Goal: Check status: Check status

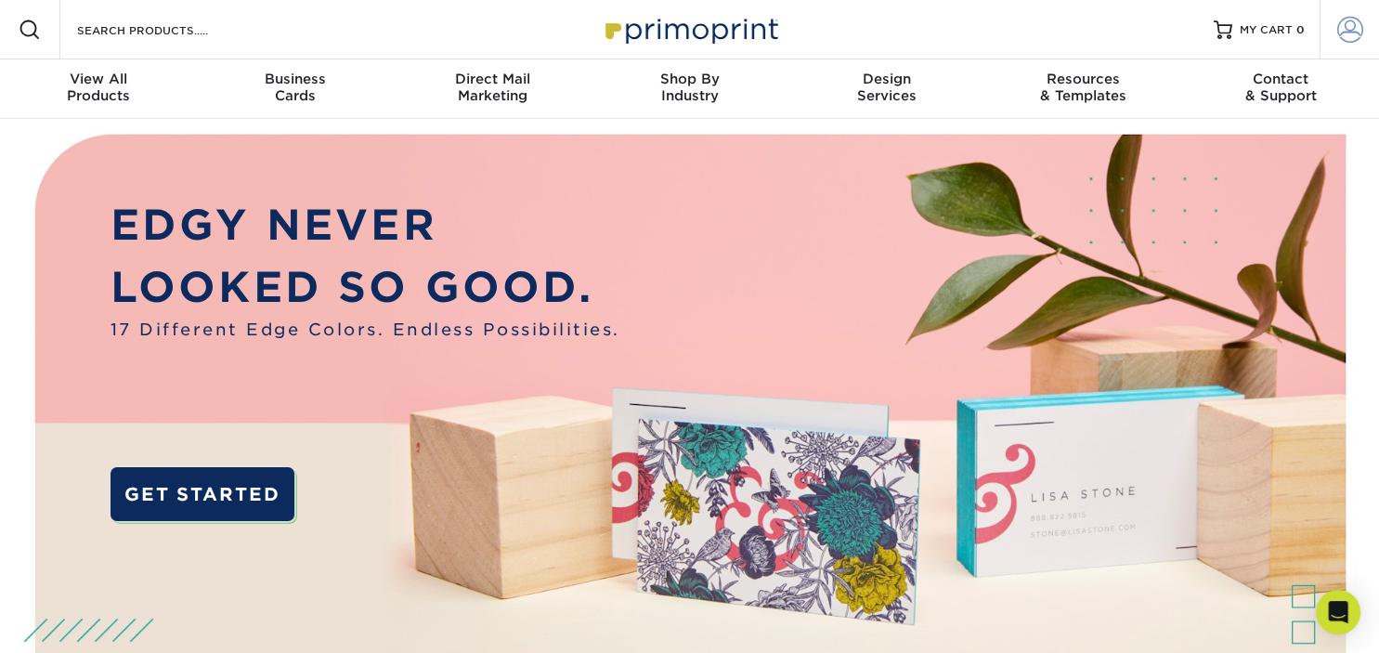
click at [1350, 28] on span at bounding box center [1350, 30] width 26 height 26
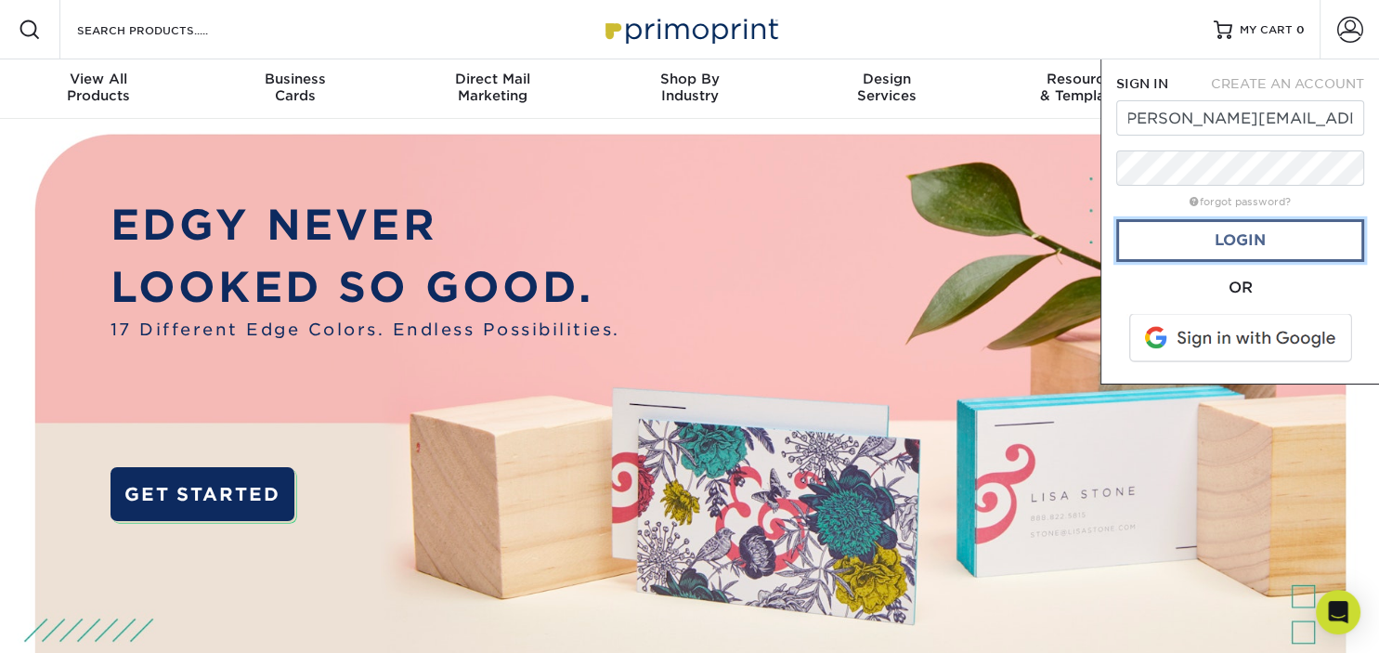
click at [1244, 247] on link "Login" at bounding box center [1240, 240] width 248 height 43
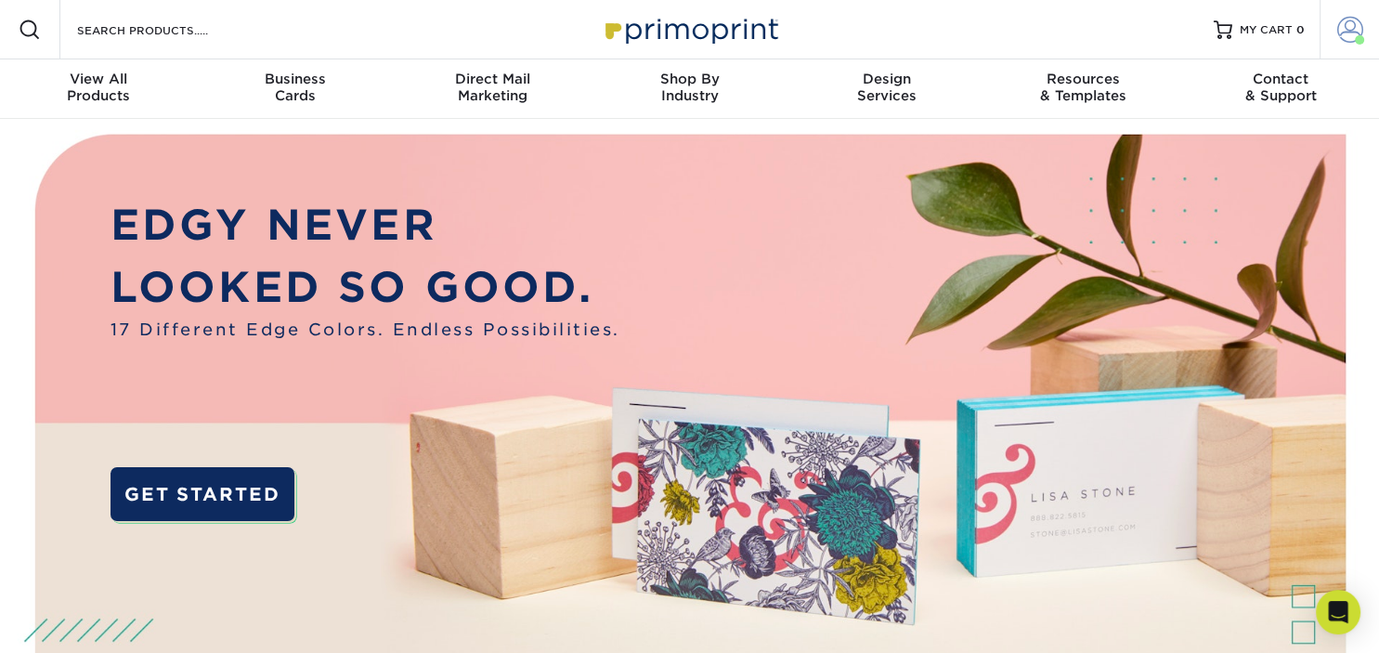
click at [1344, 25] on span at bounding box center [1350, 30] width 26 height 26
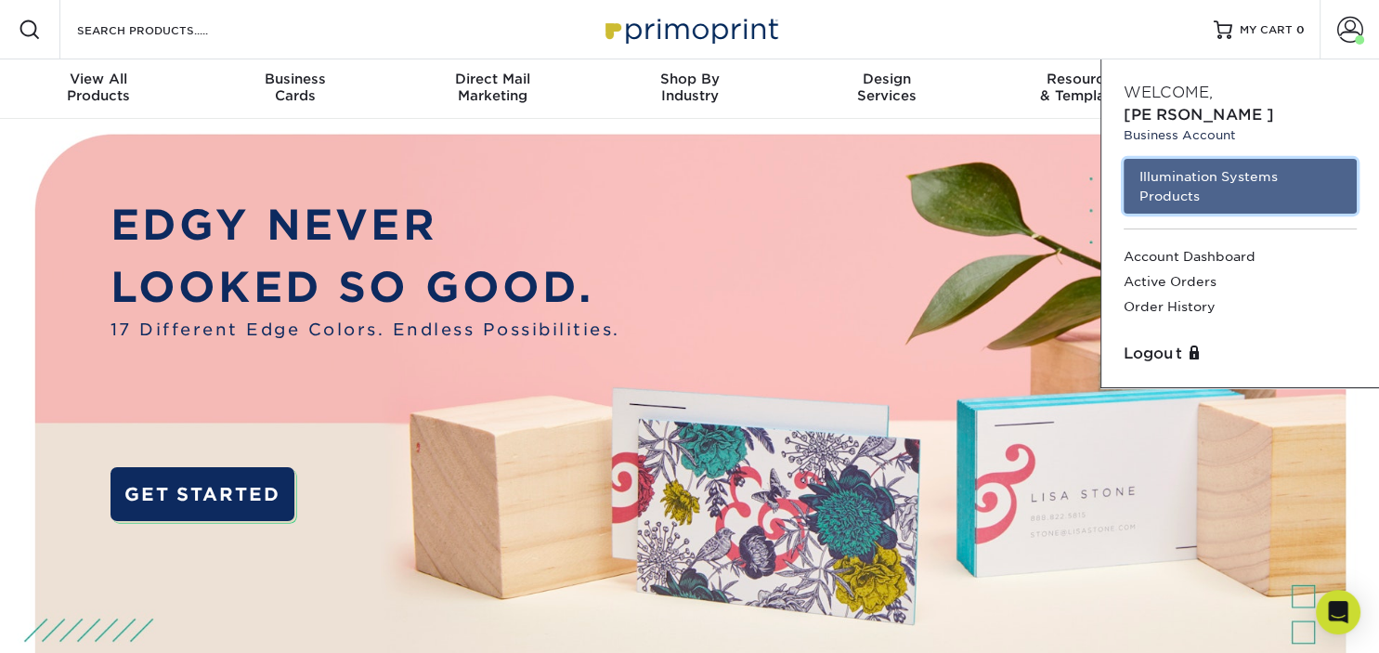
click at [1252, 159] on link "Illumination Systems Products" at bounding box center [1239, 186] width 233 height 55
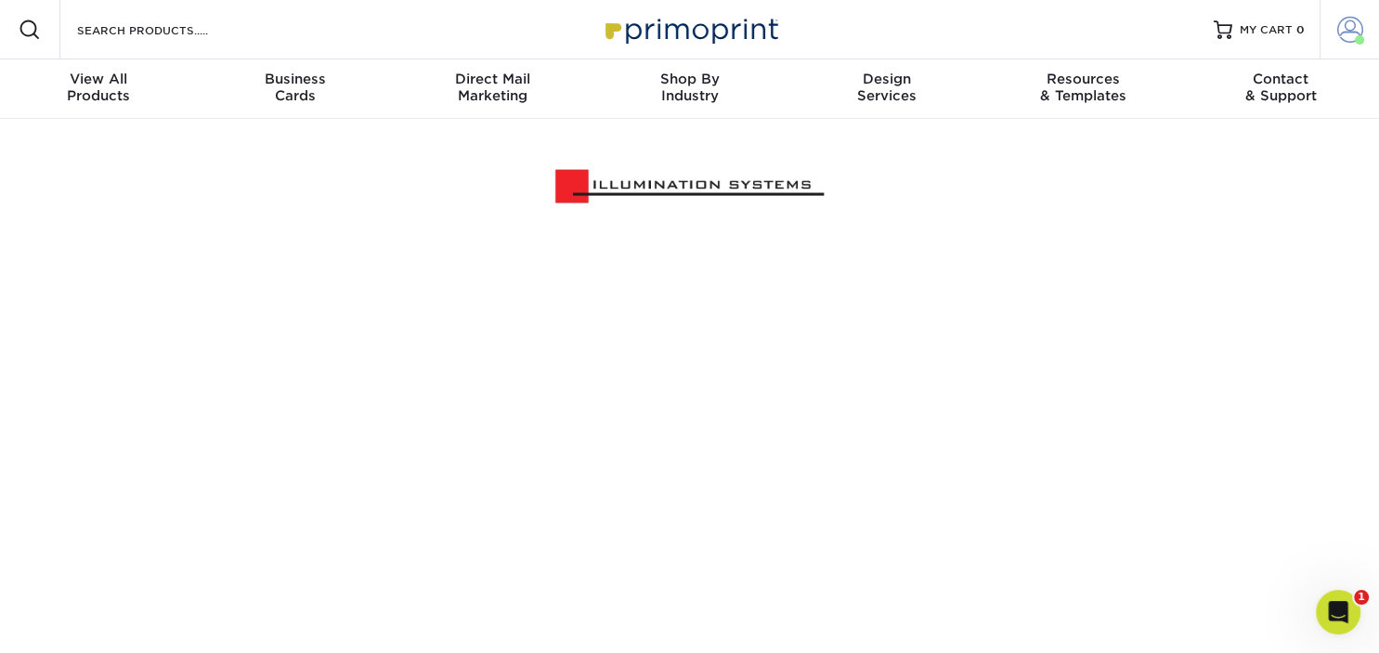
click at [1328, 28] on link "Account" at bounding box center [1348, 29] width 59 height 59
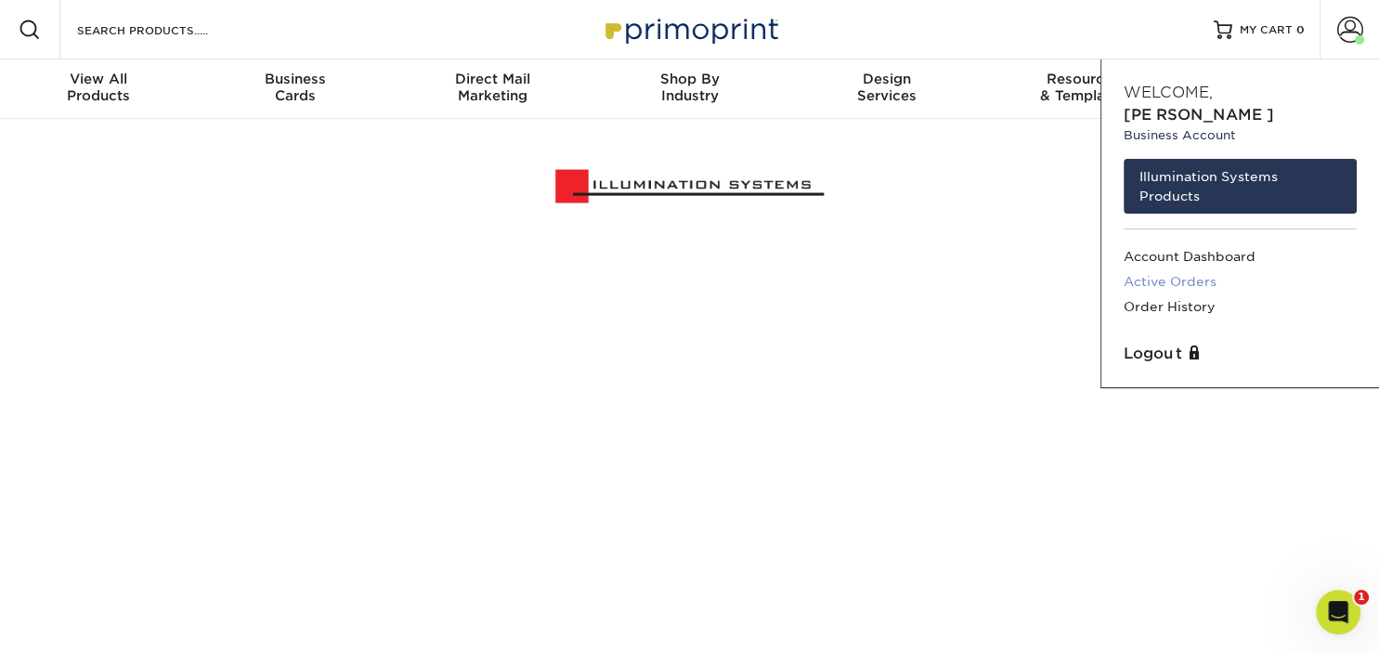
click at [1179, 269] on link "Active Orders" at bounding box center [1239, 281] width 233 height 25
click at [1139, 294] on link "Order History" at bounding box center [1239, 306] width 233 height 25
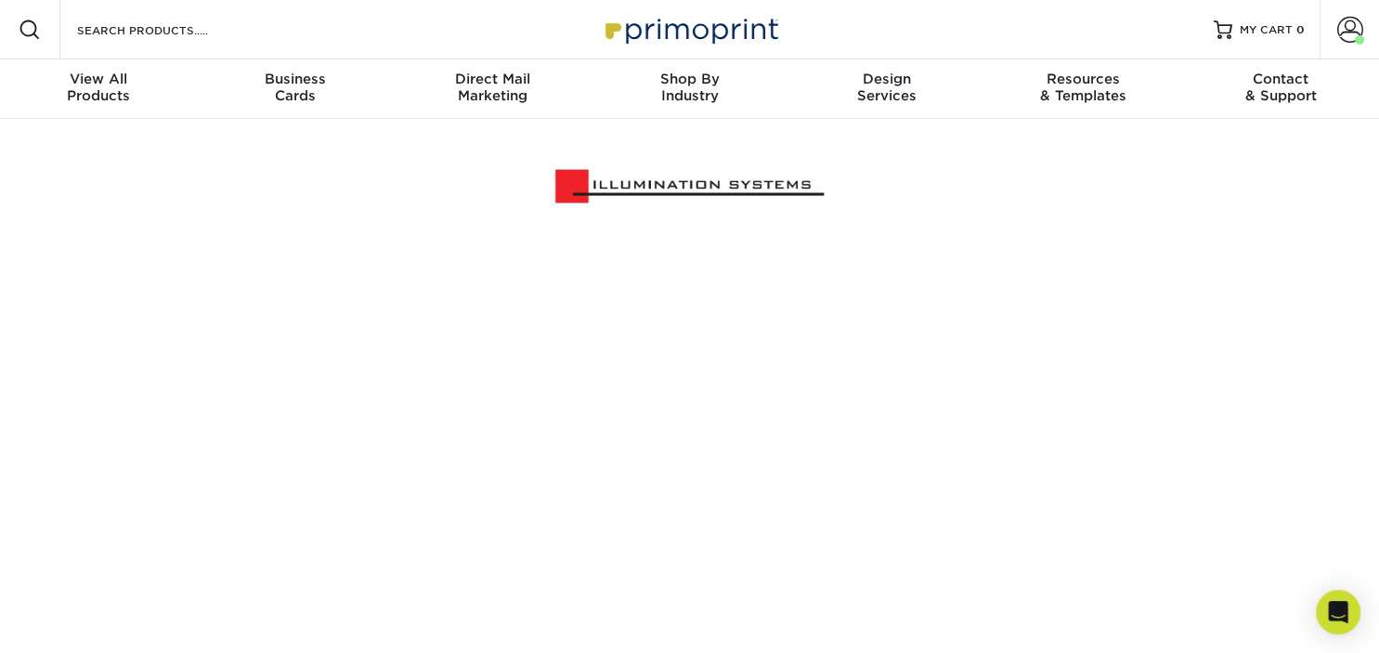
scroll to position [74, 0]
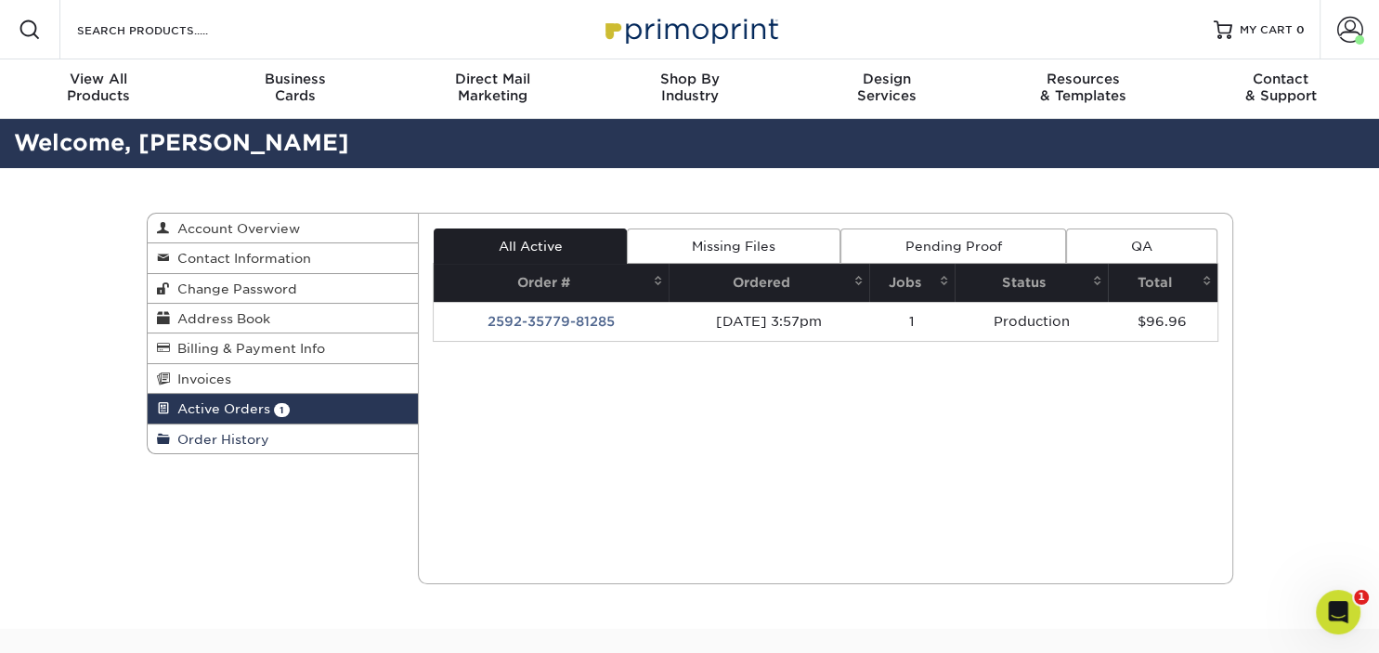
click at [244, 438] on span "Order History" at bounding box center [219, 439] width 99 height 15
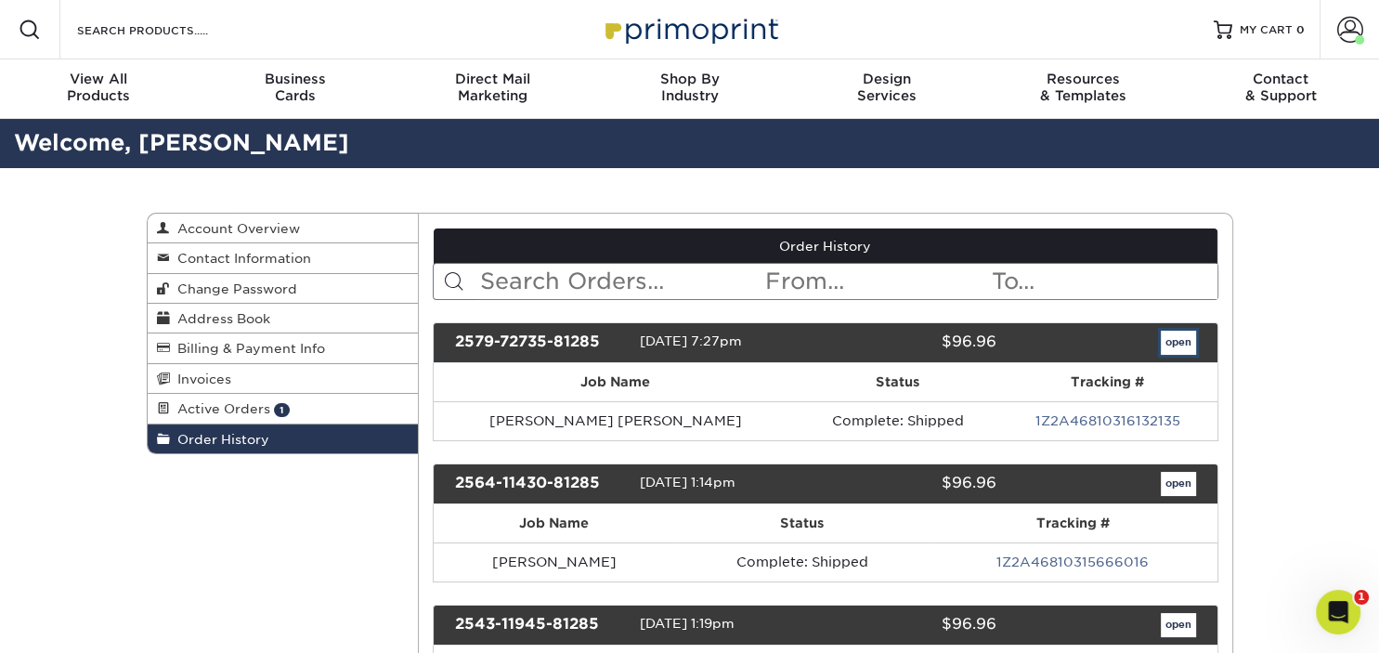
click at [1175, 342] on link "open" at bounding box center [1177, 342] width 35 height 24
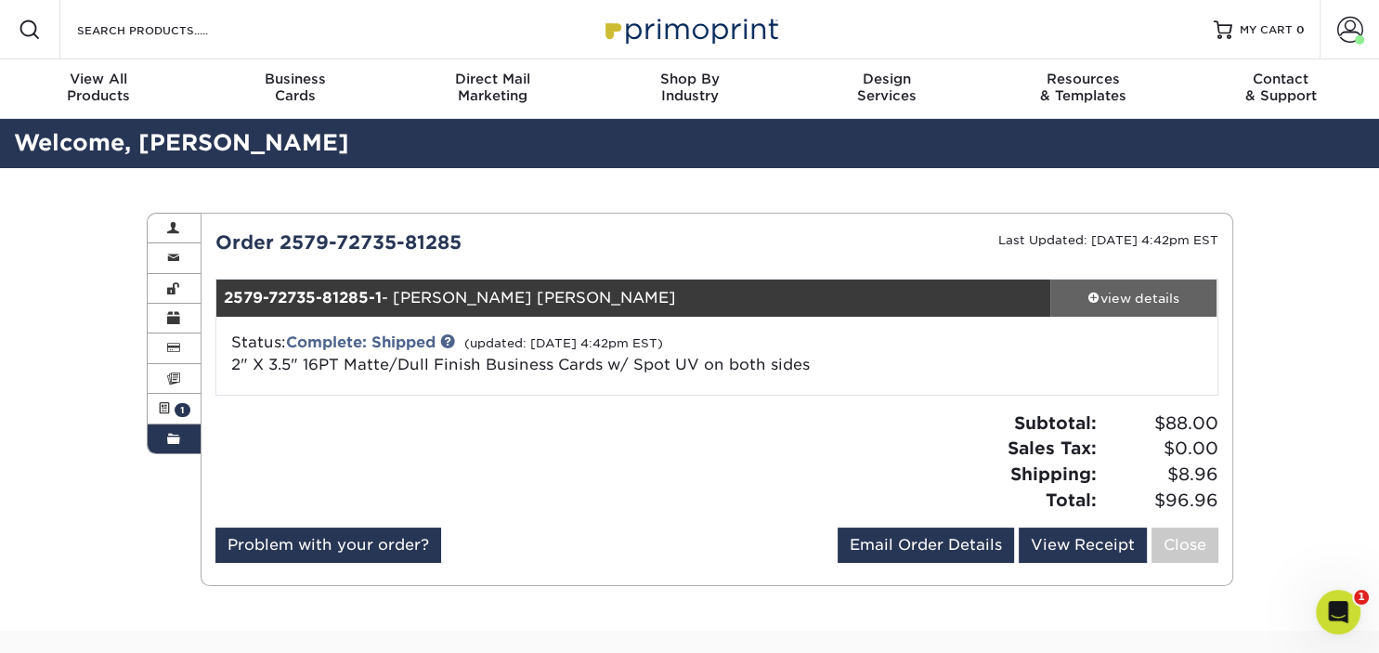
click at [1153, 295] on div "view details" at bounding box center [1133, 298] width 167 height 19
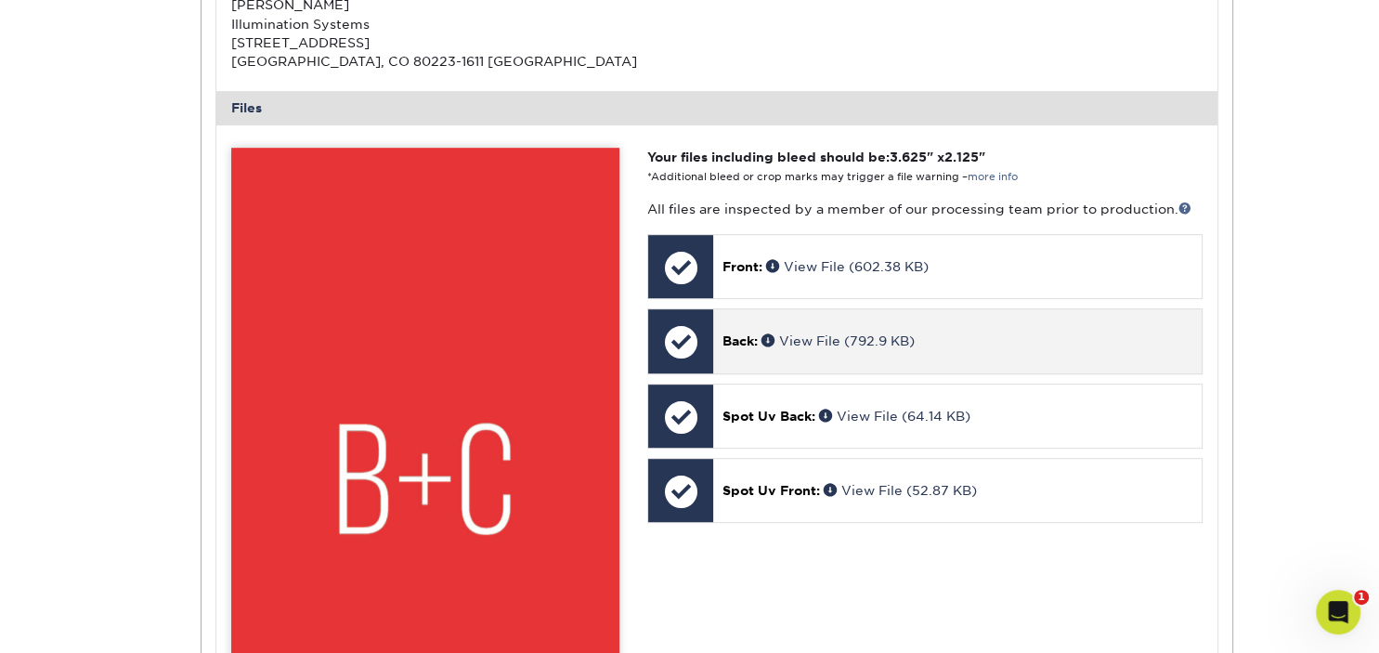
scroll to position [784, 0]
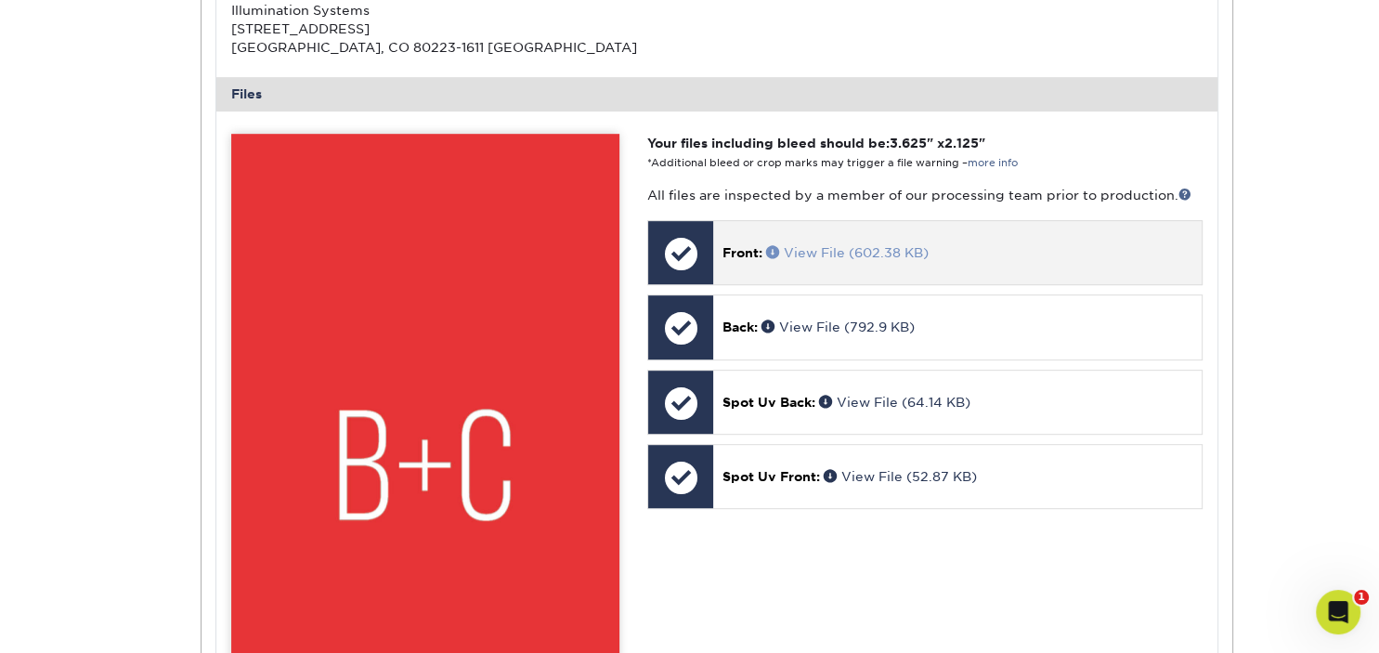
click at [801, 252] on link "View File (602.38 KB)" at bounding box center [847, 252] width 162 height 15
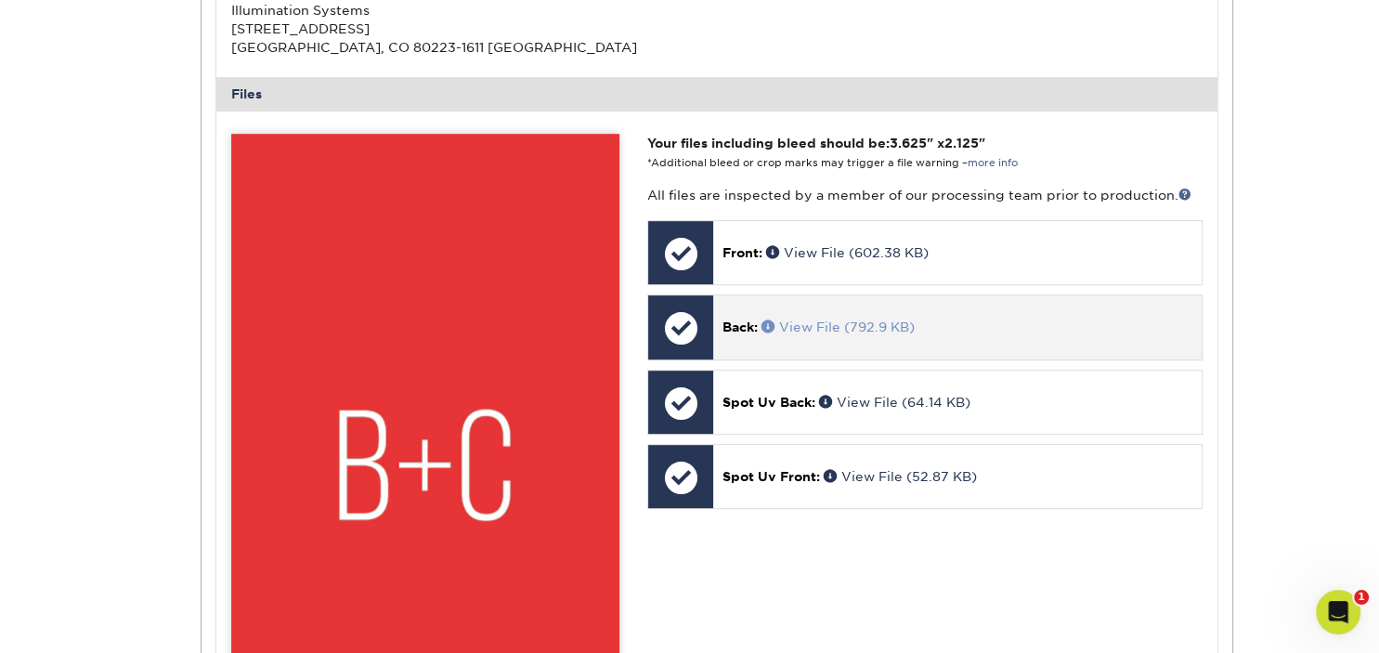
click at [786, 326] on link "View File (792.9 KB)" at bounding box center [837, 326] width 153 height 15
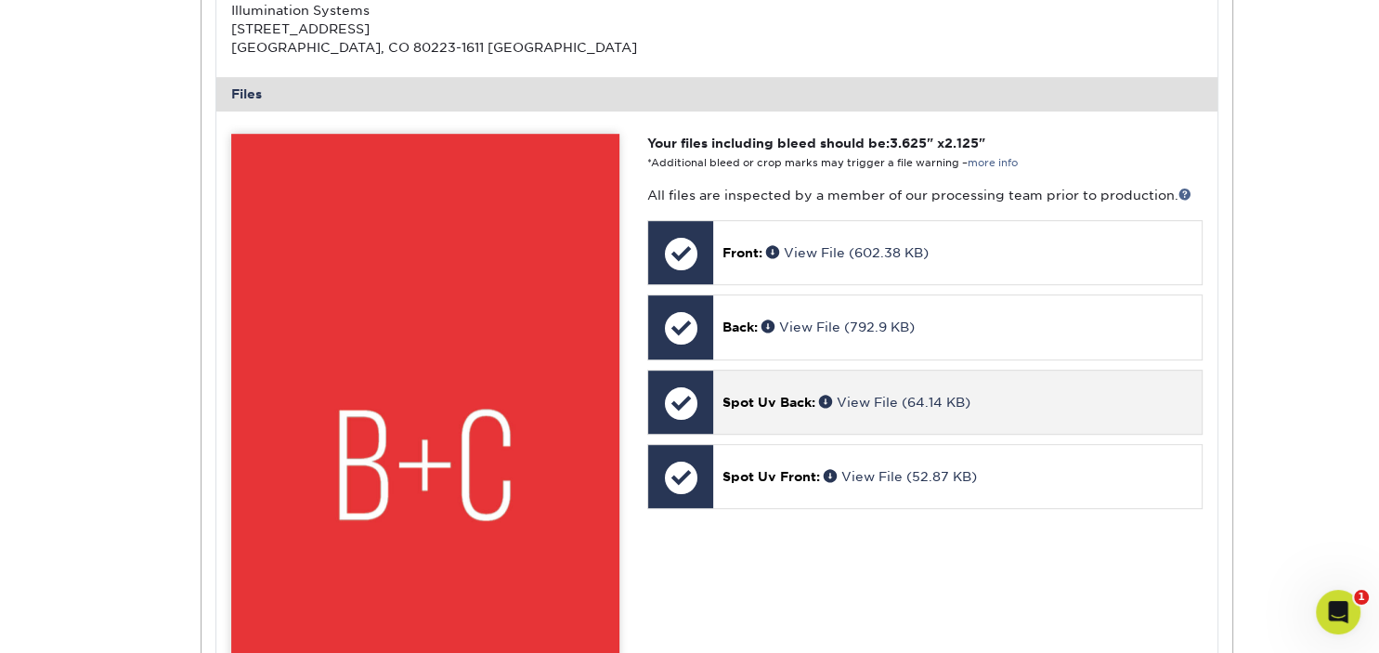
click at [784, 399] on span "Spot Uv Back:" at bounding box center [768, 402] width 93 height 15
click at [800, 397] on span "Spot Uv Back:" at bounding box center [768, 402] width 93 height 15
click at [826, 398] on span at bounding box center [828, 401] width 18 height 13
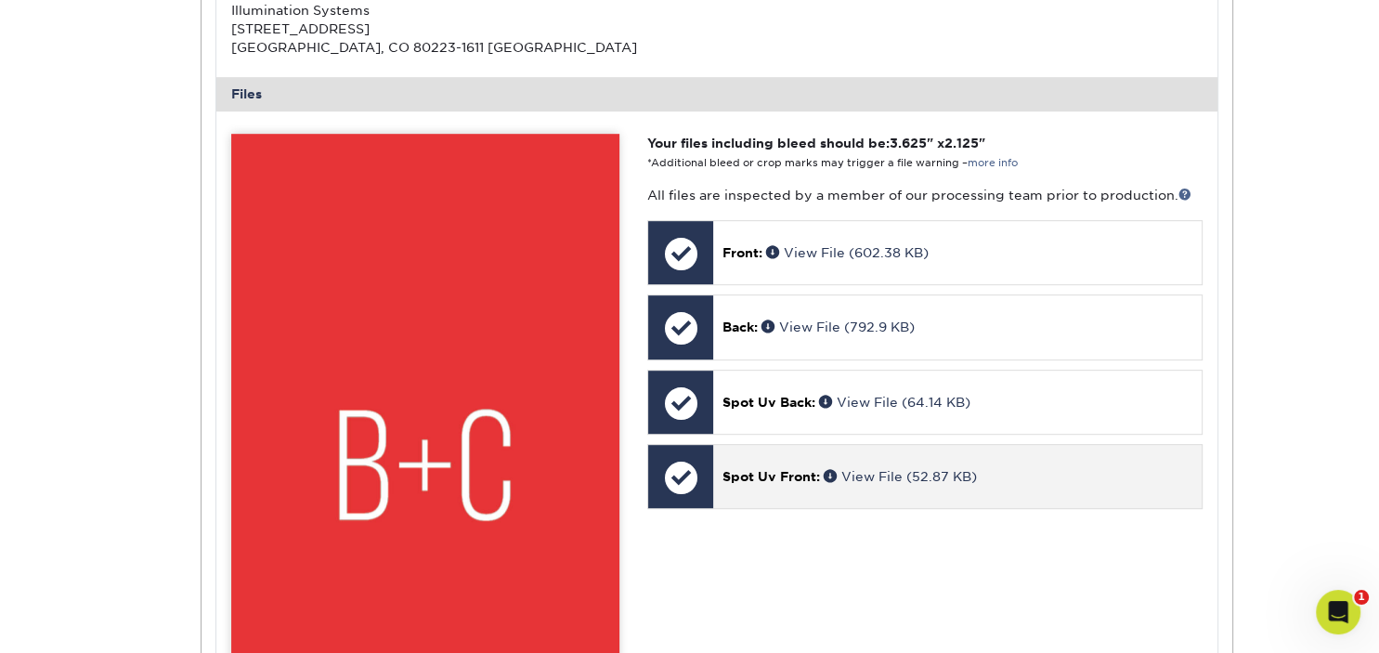
click at [772, 473] on span "Spot Uv Front:" at bounding box center [770, 476] width 97 height 15
click at [830, 473] on span at bounding box center [832, 475] width 18 height 13
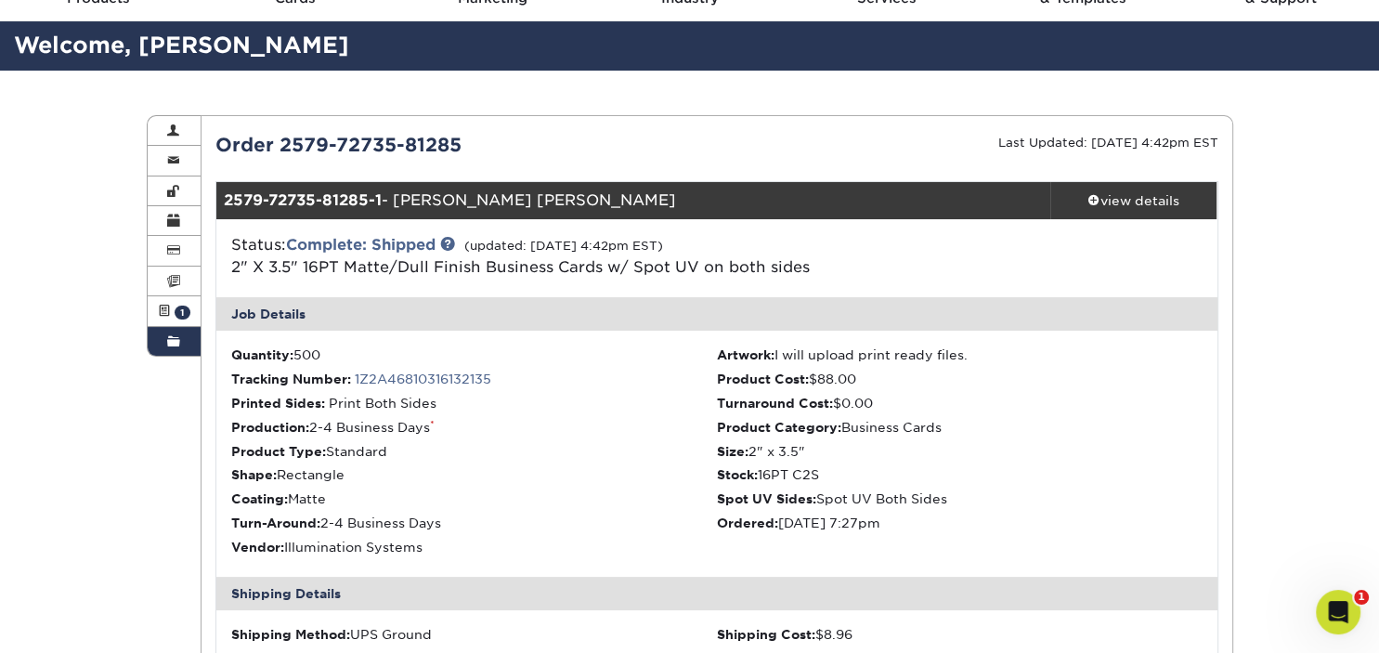
scroll to position [0, 0]
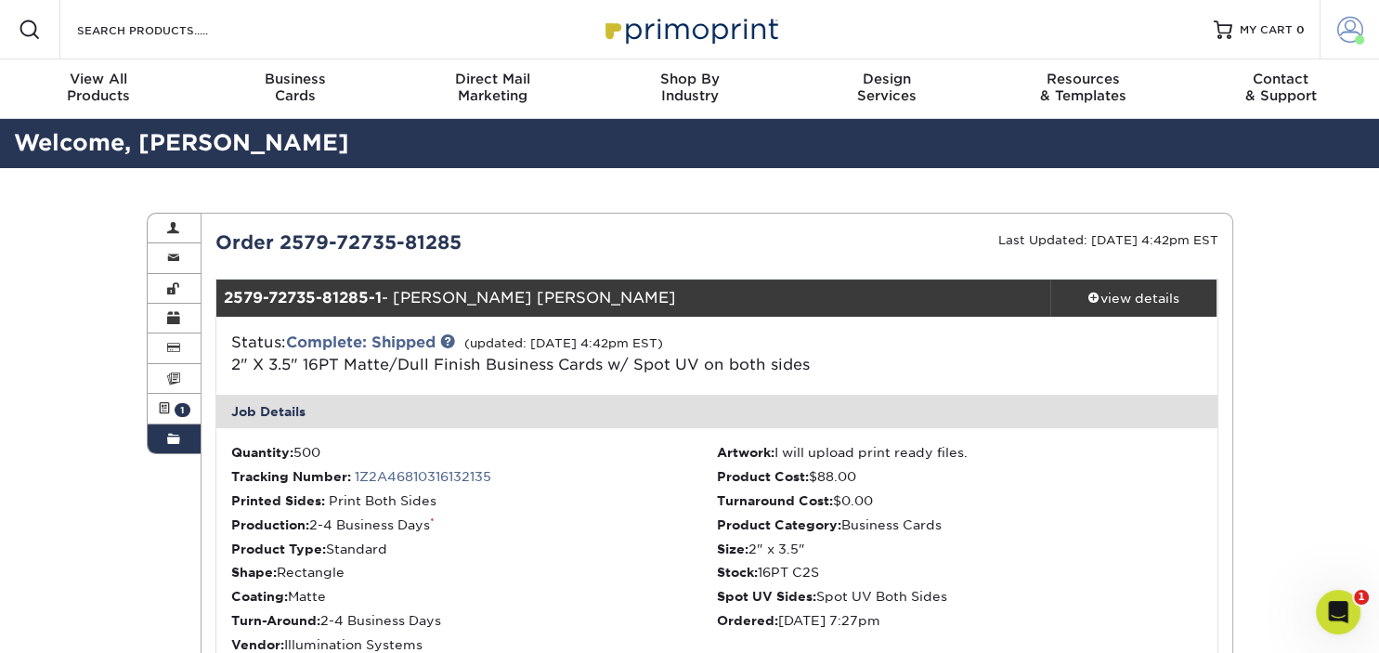
click at [1342, 32] on span at bounding box center [1350, 30] width 26 height 26
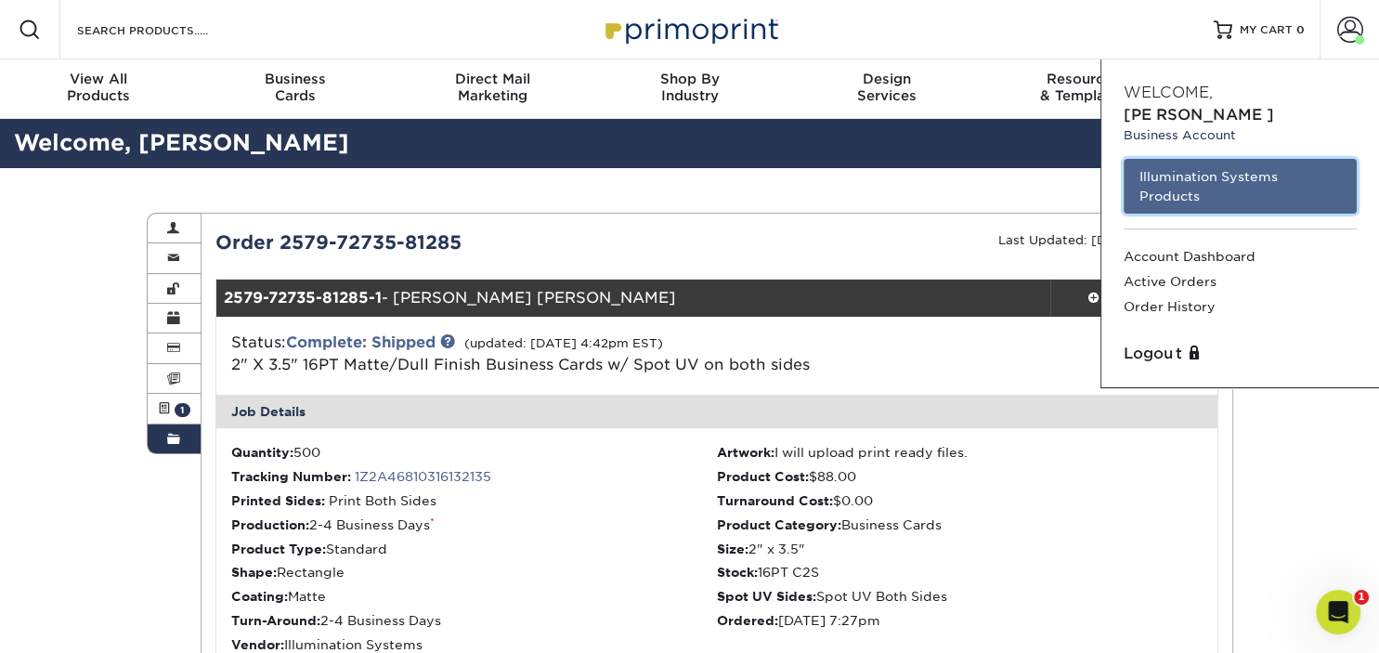
click at [1226, 159] on link "Illumination Systems Products" at bounding box center [1239, 186] width 233 height 55
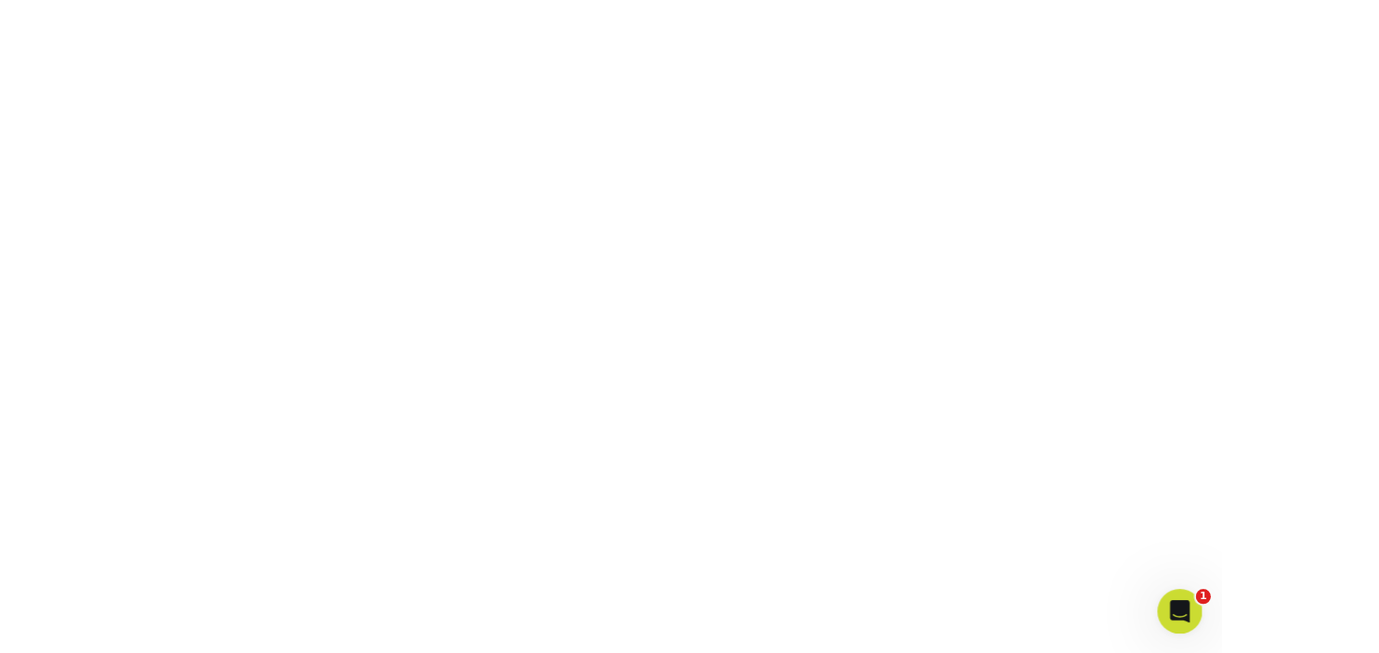
scroll to position [236, 0]
